Goal: Task Accomplishment & Management: Complete application form

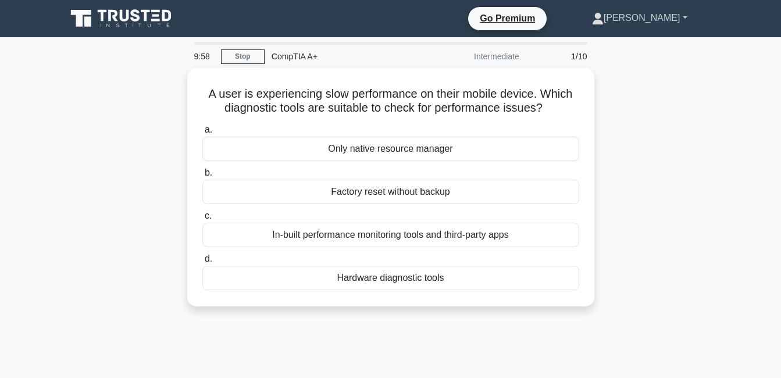
click at [686, 22] on link "[PERSON_NAME]" at bounding box center [639, 17] width 151 height 23
click at [657, 67] on link "Settings" at bounding box center [611, 64] width 92 height 19
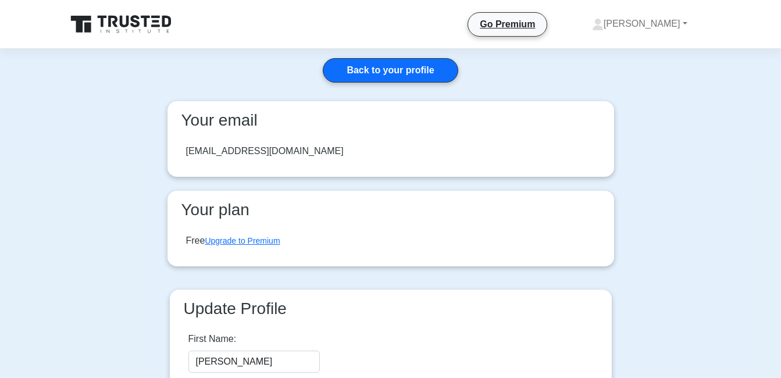
drag, startPoint x: 306, startPoint y: 149, endPoint x: 158, endPoint y: 143, distance: 148.4
click at [158, 143] on div "Back to your profile Your email davetaguiling03@gmail.com Your plan Free Upgrad…" at bounding box center [390, 274] width 465 height 450
click at [672, 20] on link "[PERSON_NAME]" at bounding box center [639, 23] width 151 height 23
click at [635, 55] on link "Profile" at bounding box center [611, 51] width 92 height 19
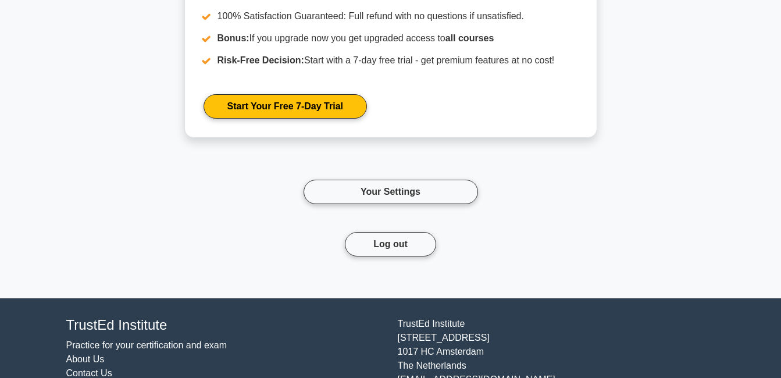
scroll to position [2261, 0]
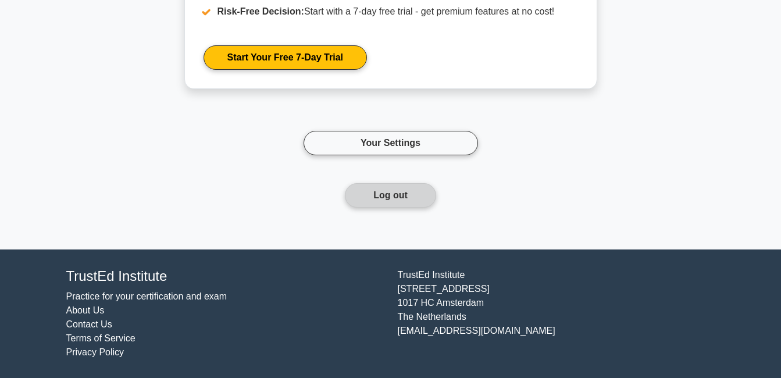
click at [409, 198] on button "Log out" at bounding box center [390, 195] width 91 height 24
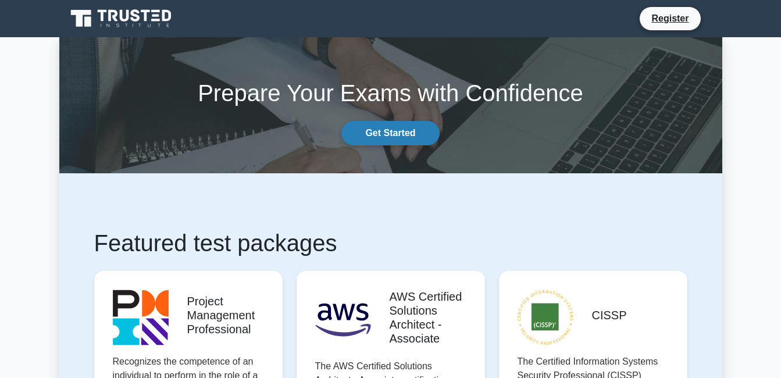
click at [387, 134] on link "Get Started" at bounding box center [390, 133] width 98 height 24
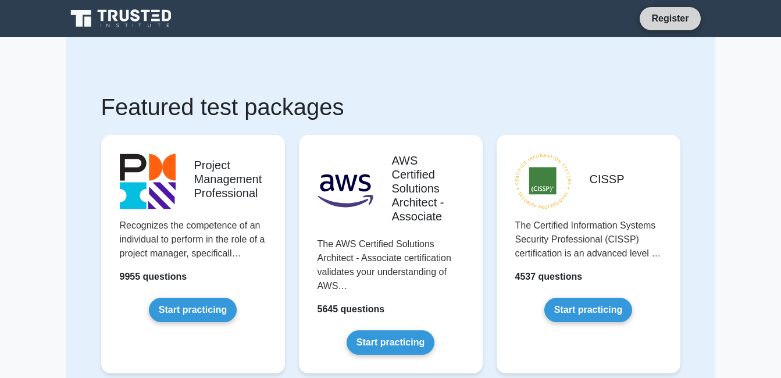
drag, startPoint x: 665, startPoint y: 17, endPoint x: 657, endPoint y: 21, distance: 9.4
click at [666, 17] on link "Register" at bounding box center [669, 18] width 51 height 15
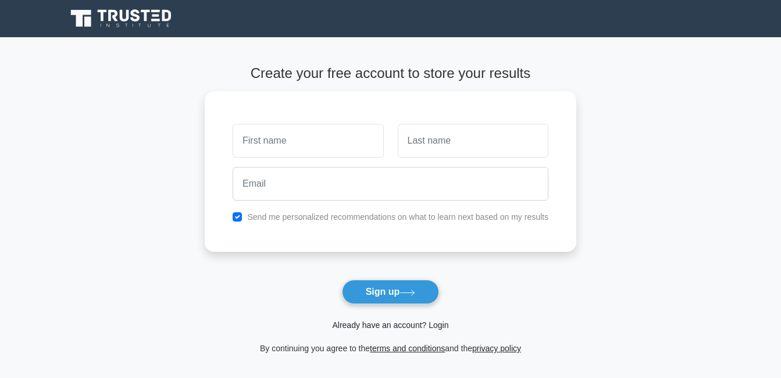
click at [387, 323] on link "Already have an account? Login" at bounding box center [390, 324] width 116 height 9
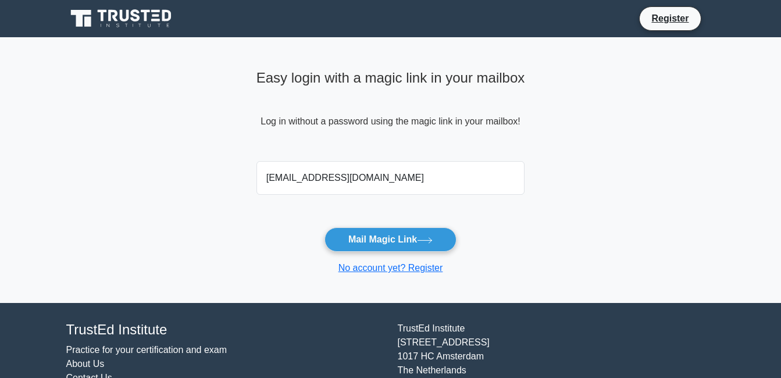
type input "angela04camille@gmail.com"
click at [325, 227] on button "Mail Magic Link" at bounding box center [391, 239] width 132 height 24
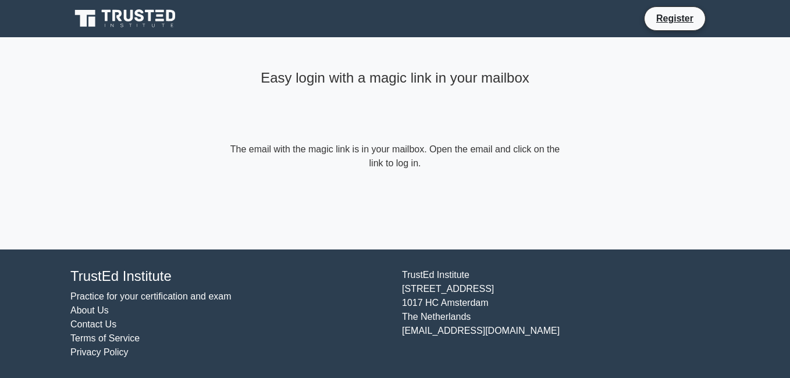
drag, startPoint x: 454, startPoint y: 97, endPoint x: 345, endPoint y: 129, distance: 113.5
click at [453, 97] on div "Easy login with a magic link in your mailbox" at bounding box center [394, 103] width 335 height 77
click at [678, 15] on link "Register" at bounding box center [674, 18] width 51 height 15
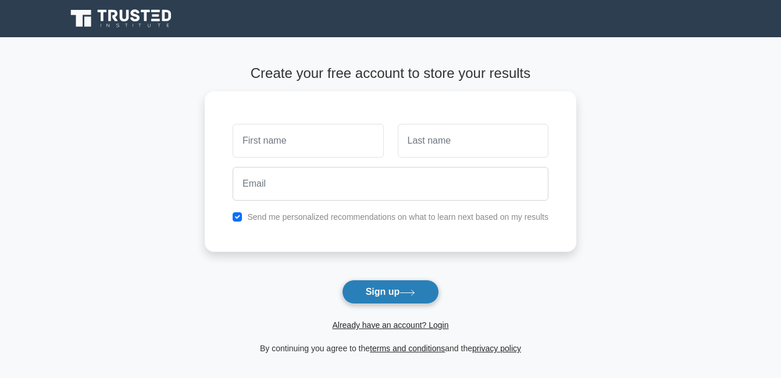
click at [400, 297] on button "Sign up" at bounding box center [391, 292] width 98 height 24
click at [382, 324] on link "Already have an account? Login" at bounding box center [390, 324] width 116 height 9
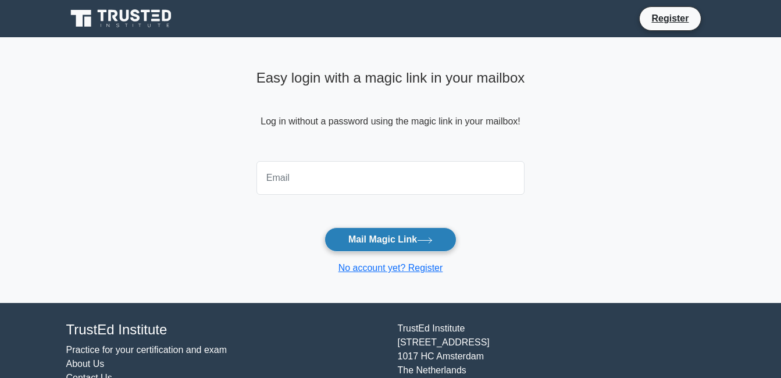
click at [378, 240] on button "Mail Magic Link" at bounding box center [391, 239] width 132 height 24
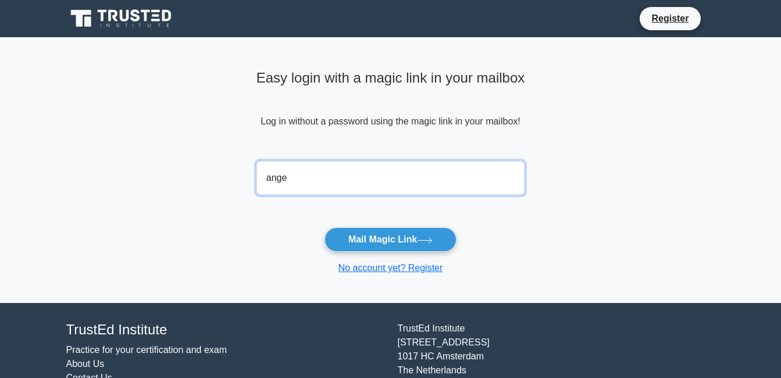
click at [325, 227] on button "Mail Magic Link" at bounding box center [391, 239] width 132 height 24
type input "angela04camille@gmail.com"
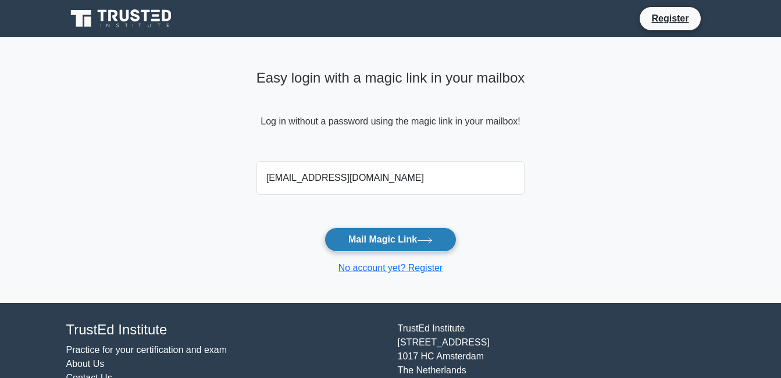
click at [380, 233] on button "Mail Magic Link" at bounding box center [391, 239] width 132 height 24
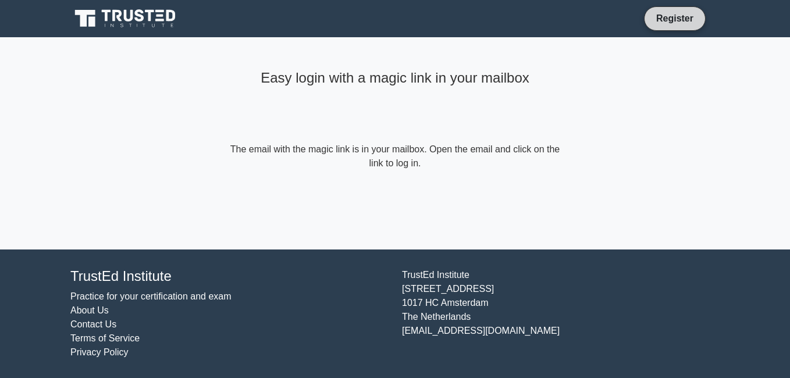
click at [681, 21] on link "Register" at bounding box center [674, 18] width 51 height 15
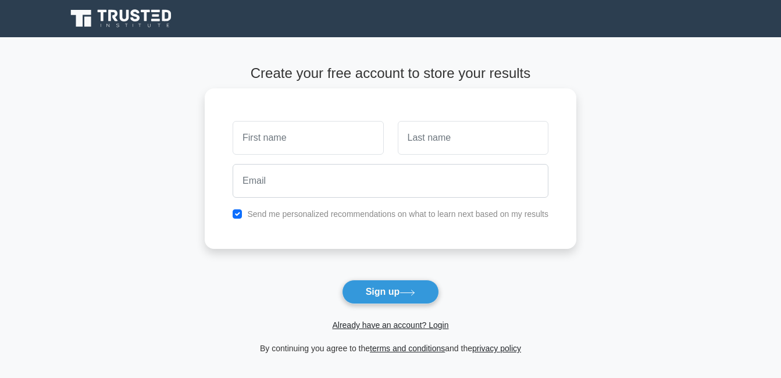
click at [287, 138] on input "text" at bounding box center [308, 138] width 151 height 34
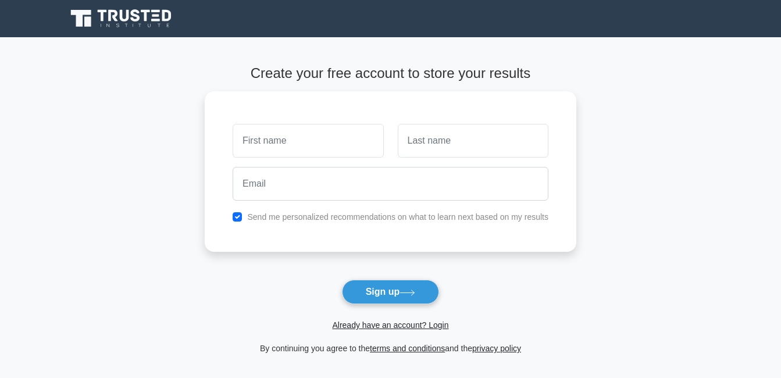
click at [277, 288] on form "Create your free account to store your results Send me personalized recommendat…" at bounding box center [391, 210] width 372 height 290
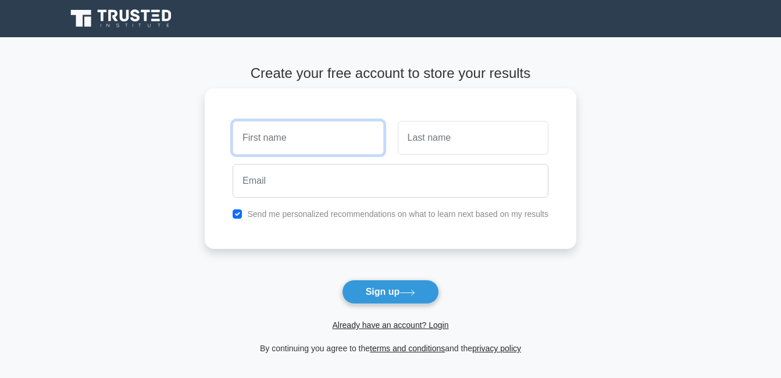
click at [316, 133] on input "text" at bounding box center [308, 138] width 151 height 34
type input "angela camille"
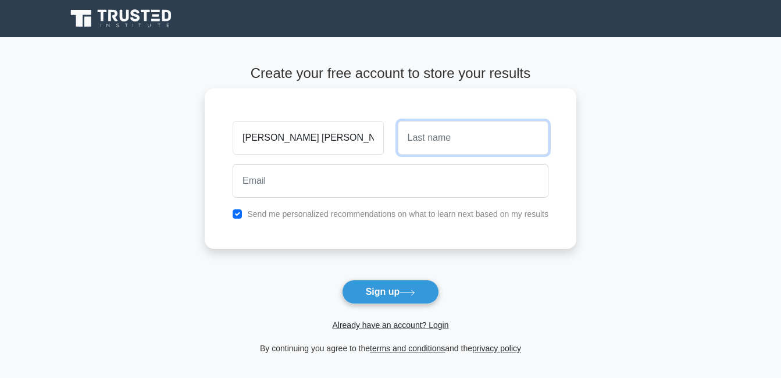
click at [501, 132] on input "text" at bounding box center [473, 138] width 151 height 34
type input "sinagose"
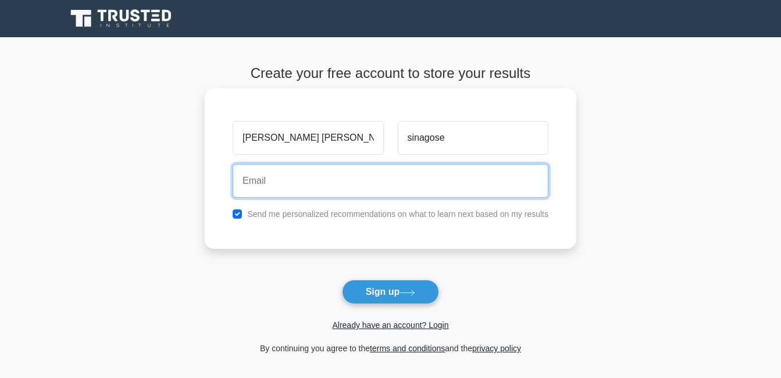
click at [407, 179] on input "email" at bounding box center [391, 181] width 316 height 34
type input "angela04camille@gmail.com"
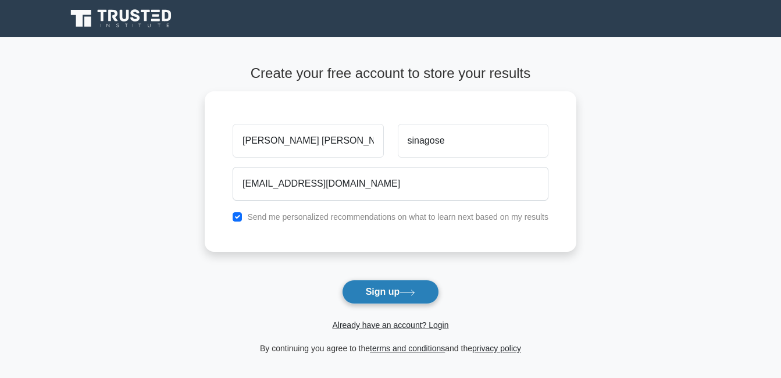
click at [418, 297] on button "Sign up" at bounding box center [391, 292] width 98 height 24
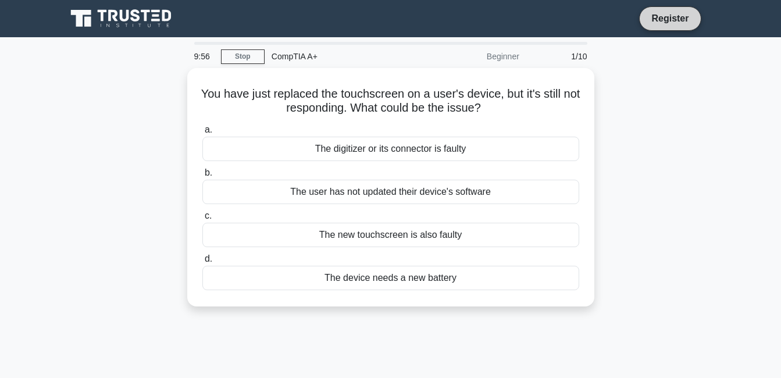
click at [675, 19] on link "Register" at bounding box center [669, 18] width 51 height 15
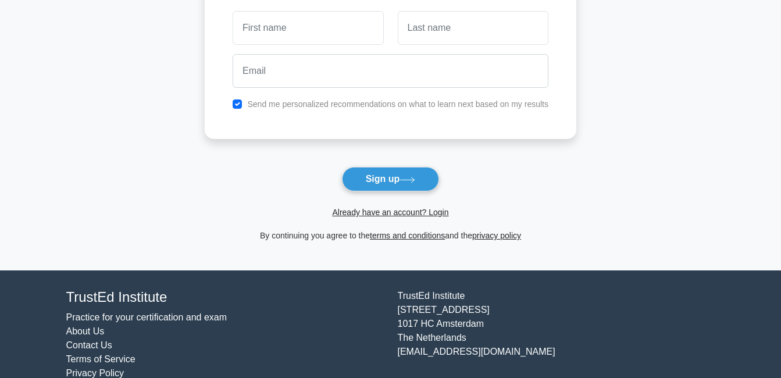
scroll to position [116, 0]
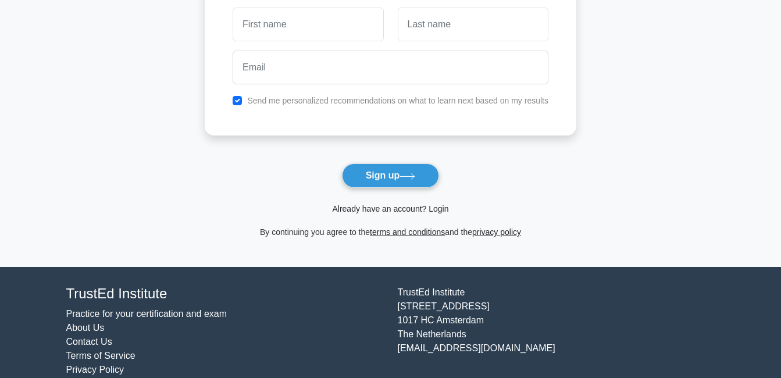
click at [407, 209] on link "Already have an account? Login" at bounding box center [390, 208] width 116 height 9
click at [238, 95] on input "checkbox" at bounding box center [237, 97] width 9 height 9
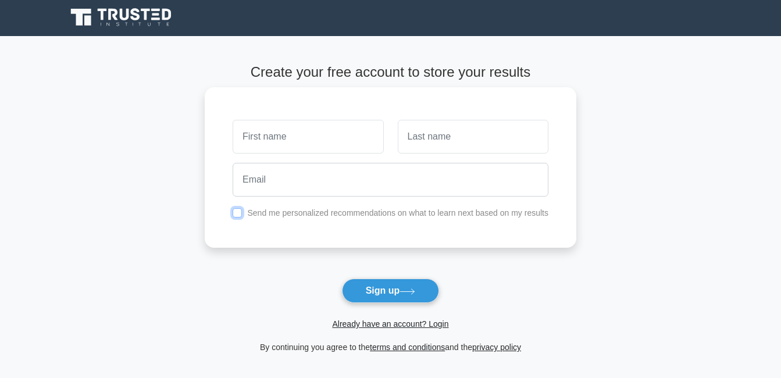
scroll to position [0, 0]
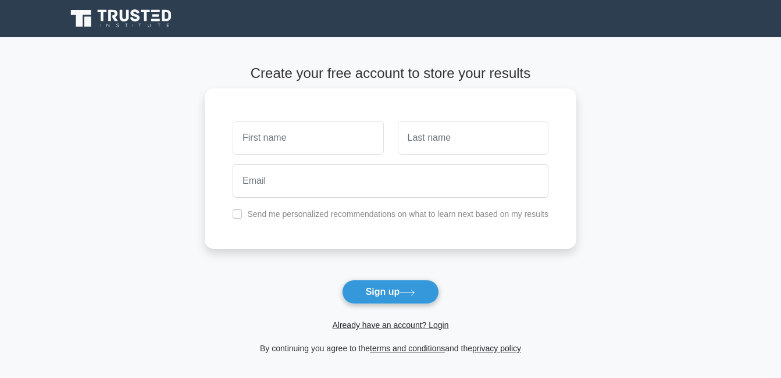
click at [231, 218] on div "Send me personalized recommendations on what to learn next based on my results" at bounding box center [391, 214] width 330 height 14
click at [239, 214] on input "checkbox" at bounding box center [237, 213] width 9 height 9
checkbox input "true"
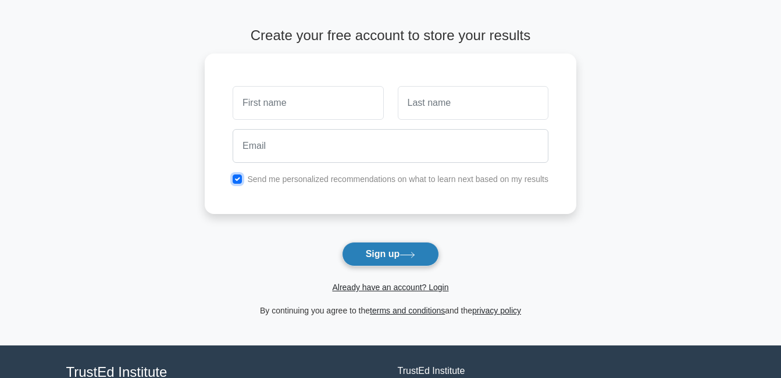
scroll to position [58, 0]
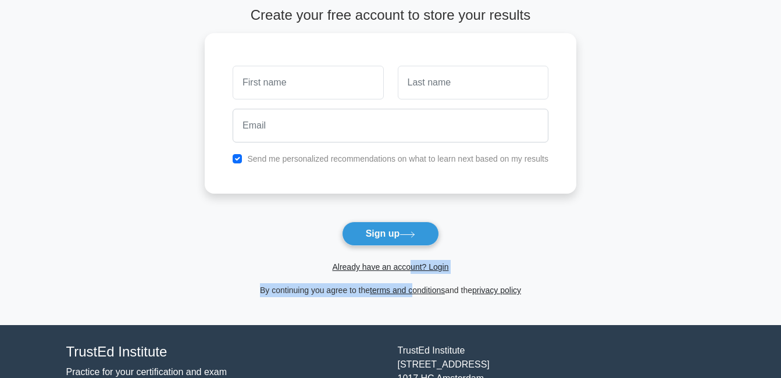
click at [412, 279] on form "Create your free account to store your results Send me personalized recommendat…" at bounding box center [391, 152] width 372 height 290
drag, startPoint x: 412, startPoint y: 279, endPoint x: 397, endPoint y: 266, distance: 19.4
click at [390, 266] on link "Already have an account? Login" at bounding box center [390, 266] width 116 height 9
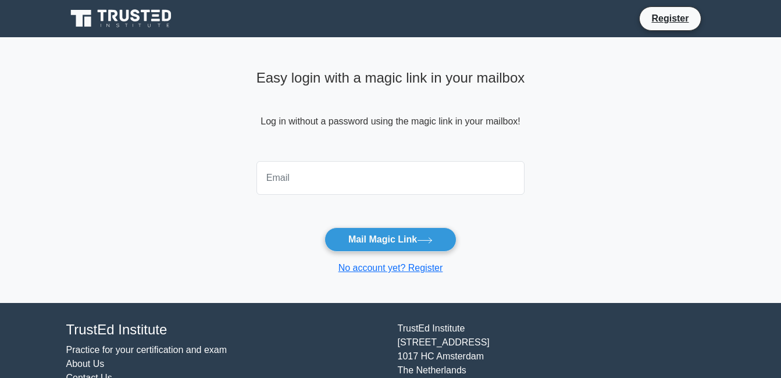
click at [320, 180] on input "email" at bounding box center [390, 178] width 269 height 34
type input "[EMAIL_ADDRESS][DOMAIN_NAME]"
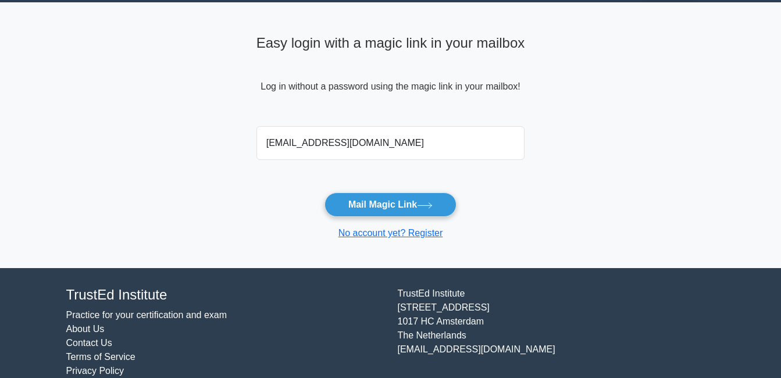
scroll to position [54, 0]
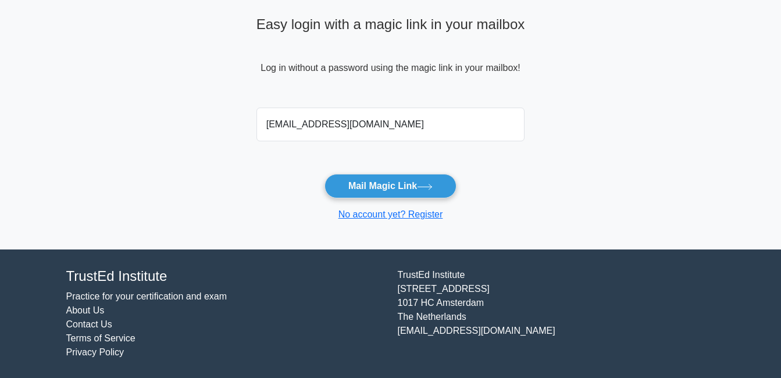
click at [325, 174] on button "Mail Magic Link" at bounding box center [391, 186] width 132 height 24
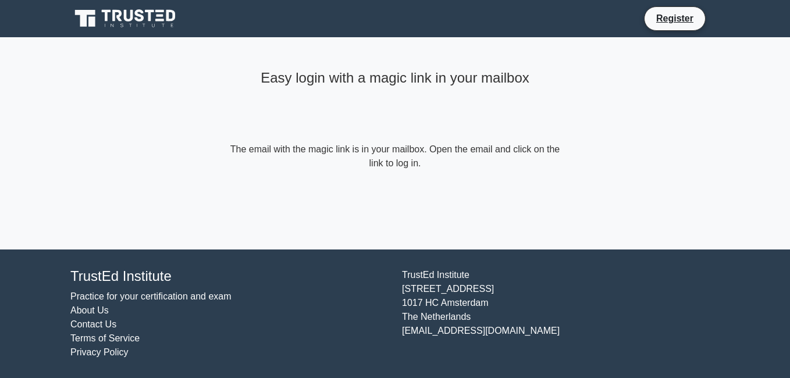
click at [414, 169] on form "The email with the magic link is in your mailbox. Open the email and click on t…" at bounding box center [394, 156] width 335 height 28
click at [420, 168] on form "The email with the magic link is in your mailbox. Open the email and click on t…" at bounding box center [394, 156] width 335 height 28
click at [419, 165] on form "The email with the magic link is in your mailbox. Open the email and click on t…" at bounding box center [394, 156] width 335 height 28
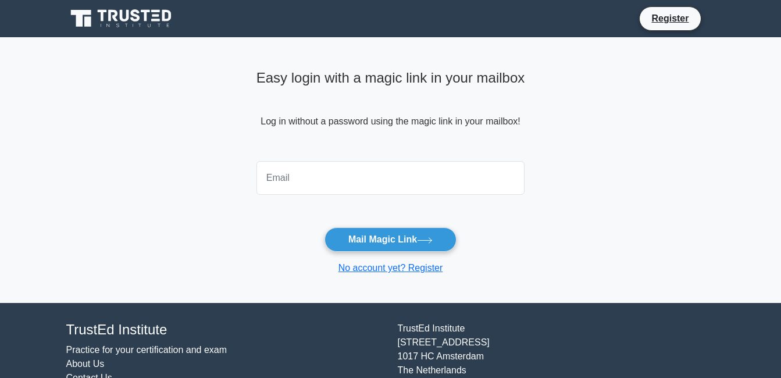
click at [362, 190] on input "email" at bounding box center [390, 178] width 269 height 34
type input "angela04camille@gmail.com"
click at [412, 184] on input "angela04camille@gmail.com" at bounding box center [390, 178] width 269 height 34
click at [405, 181] on input "angela04camille@gmail.com" at bounding box center [390, 178] width 269 height 34
click at [531, 254] on div "Easy login with a magic link in your mailbox Log in without a password using th…" at bounding box center [390, 170] width 283 height 266
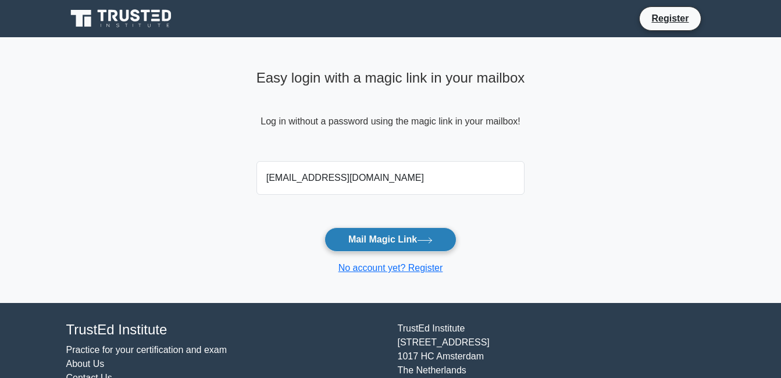
click at [428, 241] on icon at bounding box center [425, 240] width 16 height 6
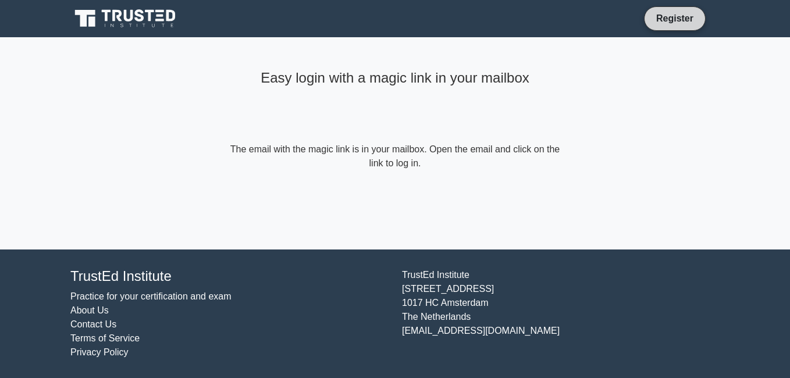
drag, startPoint x: 686, startPoint y: 12, endPoint x: 676, endPoint y: 2, distance: 13.6
click at [686, 11] on link "Register" at bounding box center [674, 18] width 51 height 15
click at [683, 17] on link "Register" at bounding box center [674, 18] width 51 height 15
